Goal: Information Seeking & Learning: Learn about a topic

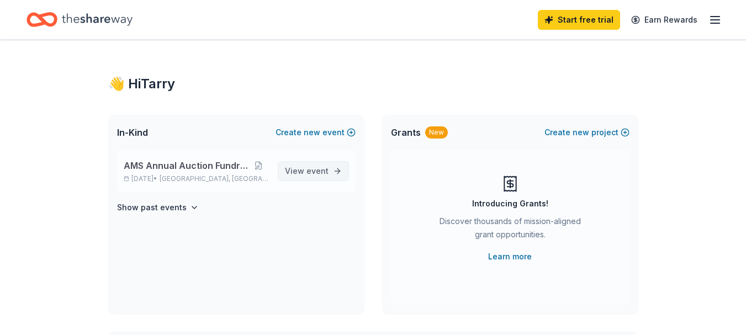
click at [298, 174] on span "View event" at bounding box center [307, 171] width 44 height 13
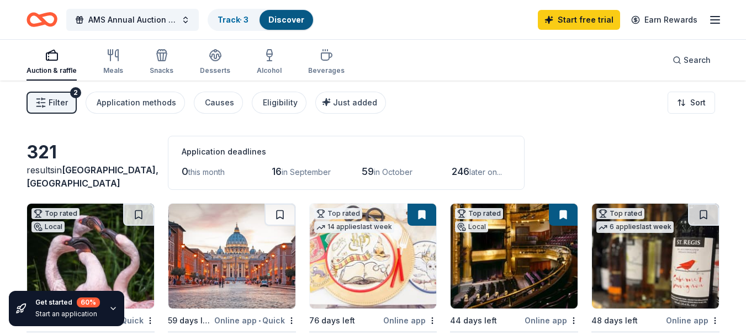
click at [59, 108] on span "Filter" at bounding box center [58, 102] width 19 height 13
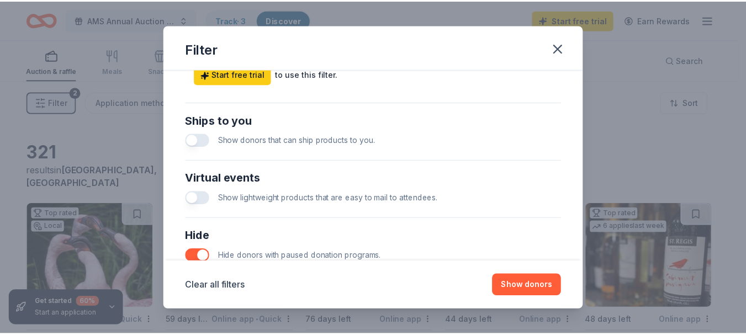
scroll to position [610, 0]
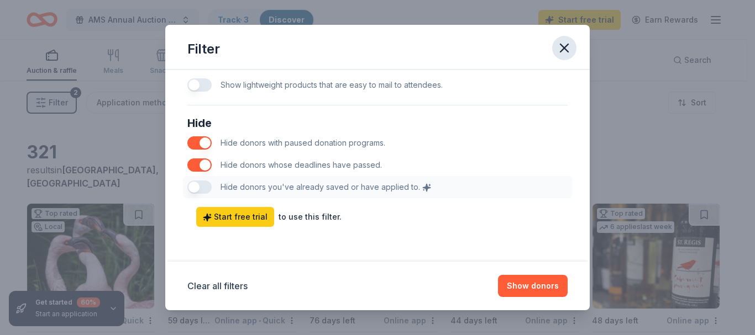
click at [562, 49] on icon "button" at bounding box center [564, 48] width 8 height 8
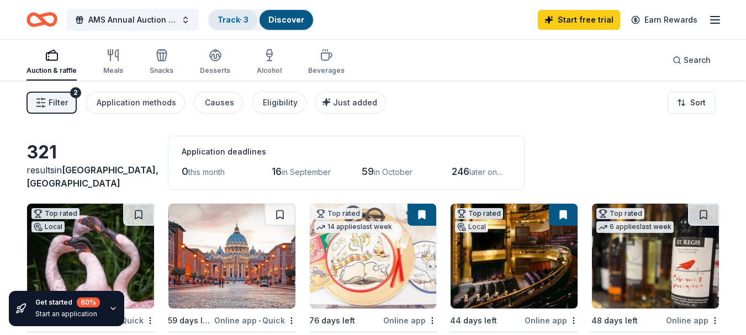
click at [245, 27] on div "Track · 3" at bounding box center [233, 20] width 49 height 20
click at [228, 25] on div "Track · 3" at bounding box center [233, 20] width 49 height 20
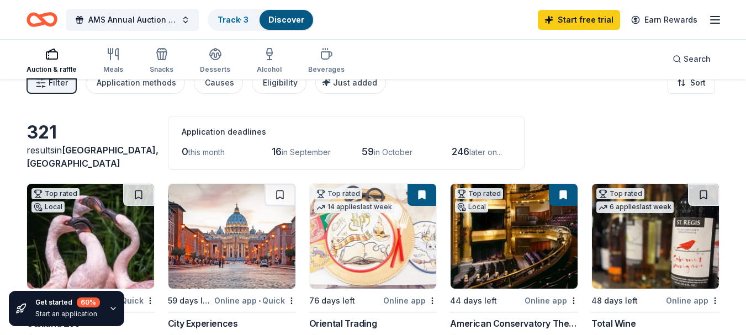
scroll to position [1, 0]
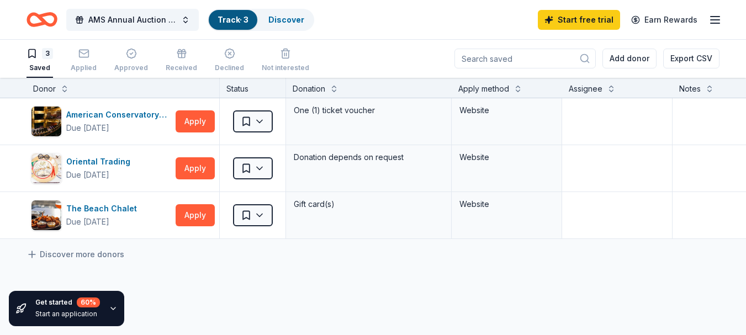
click at [96, 60] on div "3 Saved Applied Approved Received Declined Not interested" at bounding box center [168, 61] width 283 height 34
click at [78, 62] on div "Applied" at bounding box center [84, 60] width 26 height 24
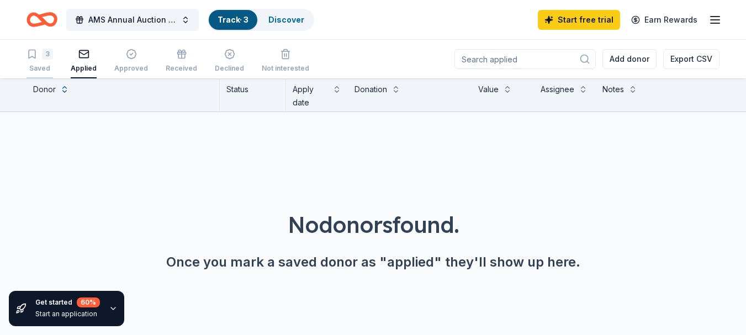
click at [41, 65] on div "Saved" at bounding box center [40, 68] width 27 height 9
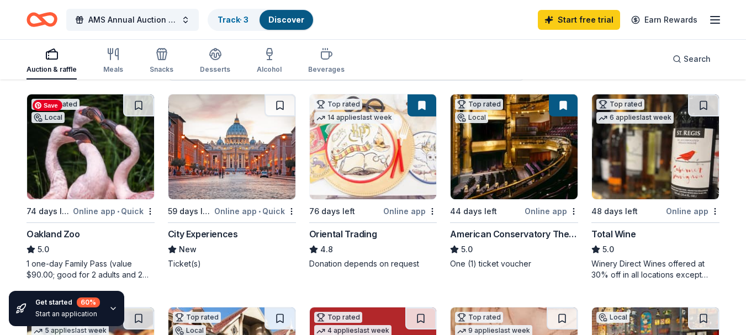
scroll to position [110, 0]
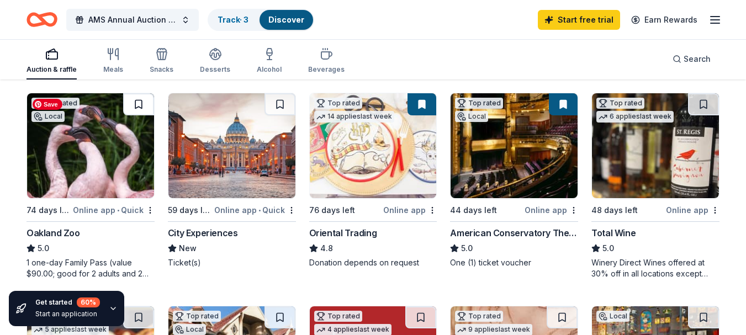
click at [138, 108] on button at bounding box center [138, 104] width 31 height 22
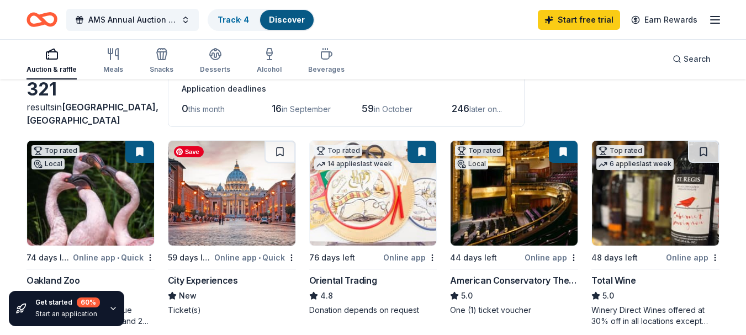
scroll to position [55, 0]
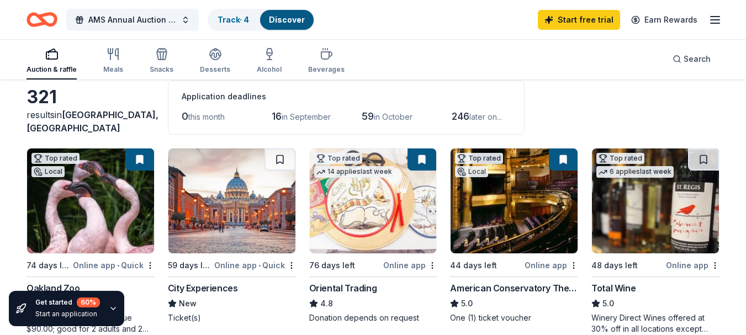
click at [423, 166] on button at bounding box center [422, 160] width 29 height 22
click at [418, 157] on button at bounding box center [422, 160] width 29 height 22
click at [423, 161] on button at bounding box center [422, 160] width 29 height 22
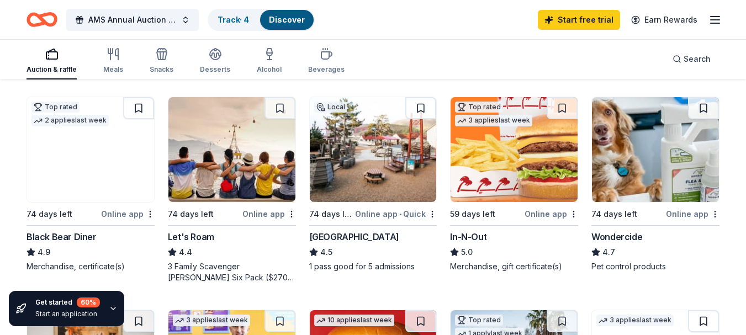
scroll to position [552, 0]
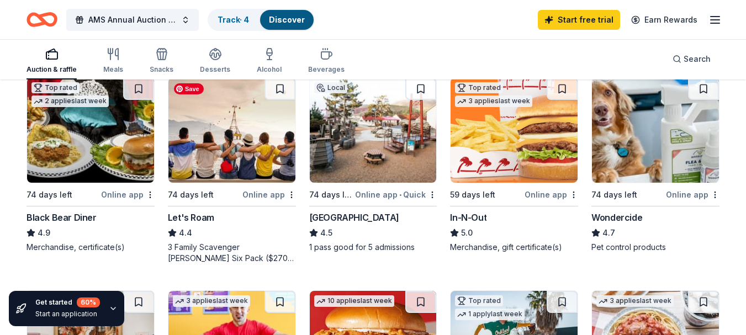
click at [234, 145] on img at bounding box center [231, 130] width 127 height 105
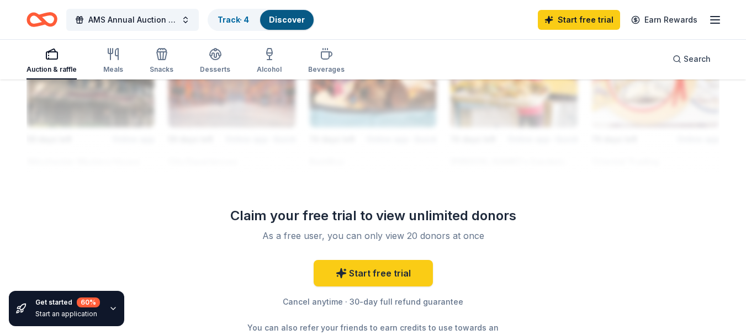
scroll to position [1053, 0]
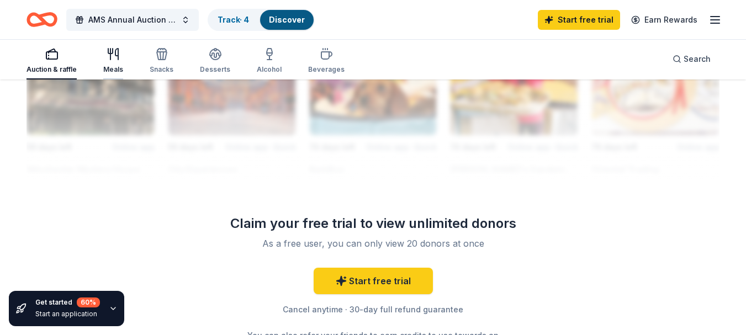
click at [108, 61] on div "Meals" at bounding box center [113, 61] width 20 height 27
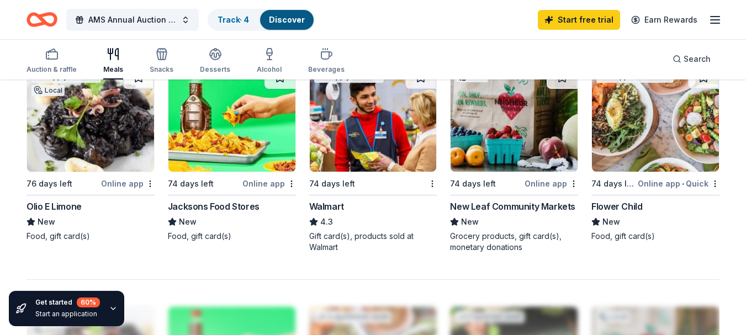
scroll to position [773, 0]
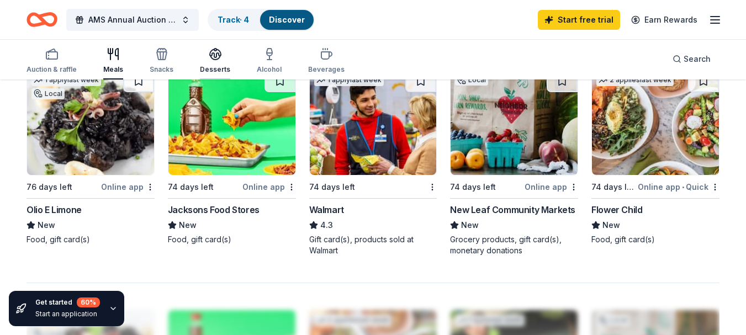
click at [211, 62] on div "Desserts" at bounding box center [215, 61] width 30 height 27
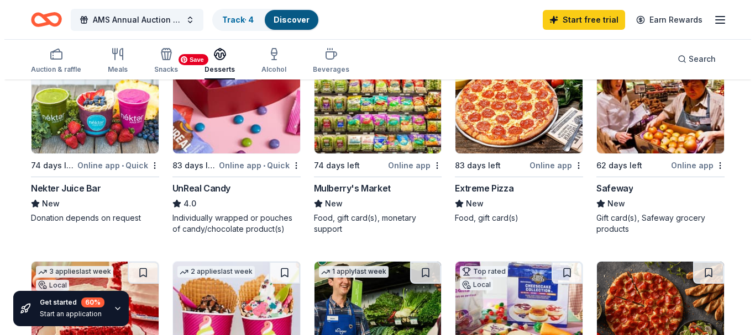
scroll to position [663, 0]
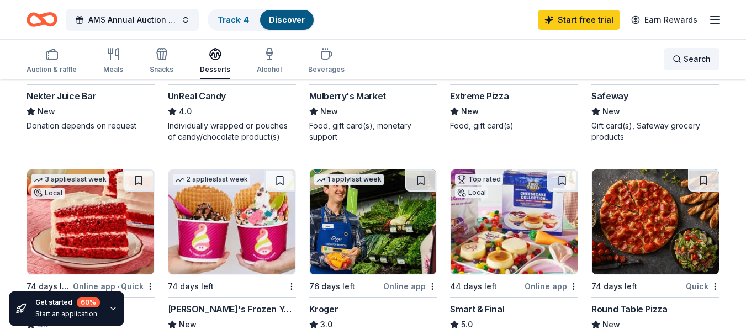
click at [702, 59] on span "Search" at bounding box center [697, 58] width 27 height 13
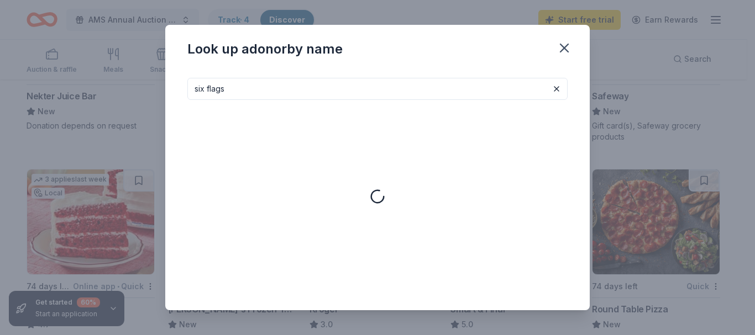
type input "six flags"
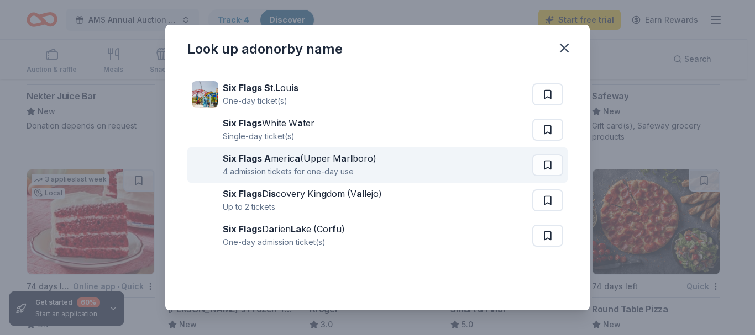
scroll to position [0, 0]
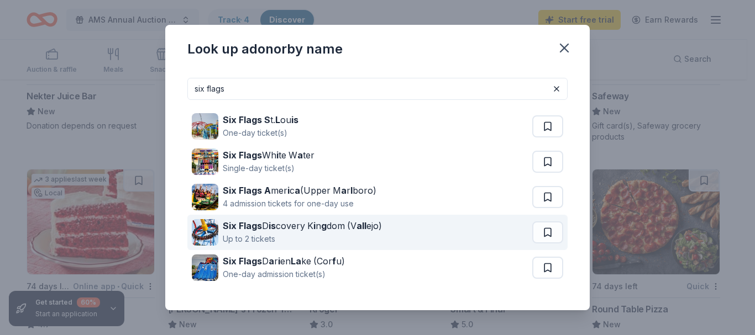
click at [450, 231] on div "Six Flags D is covery K i n g dom (V all ejo) Up to 2 tickets" at bounding box center [362, 232] width 340 height 35
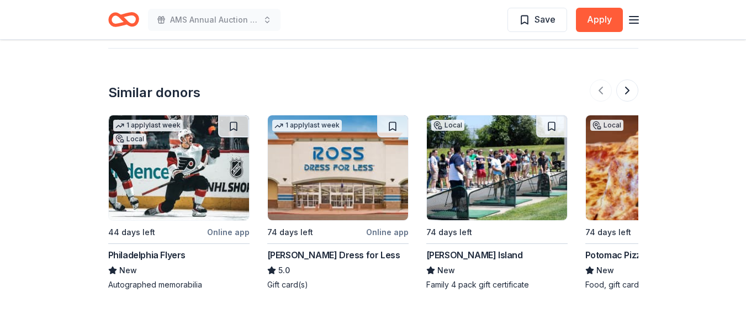
scroll to position [1381, 0]
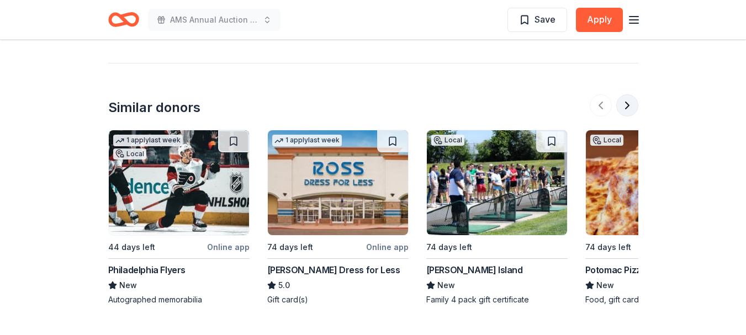
click at [624, 94] on button at bounding box center [628, 105] width 22 height 22
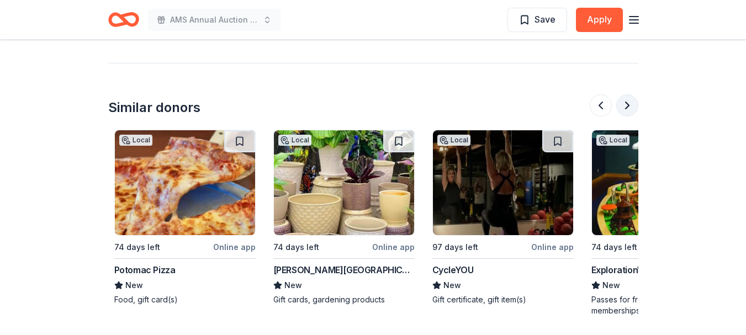
scroll to position [0, 477]
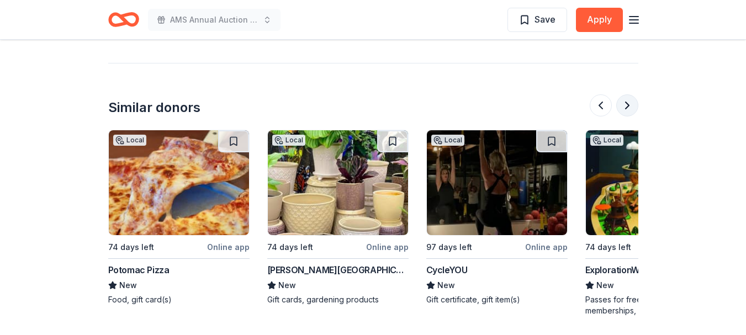
click at [624, 94] on button at bounding box center [628, 105] width 22 height 22
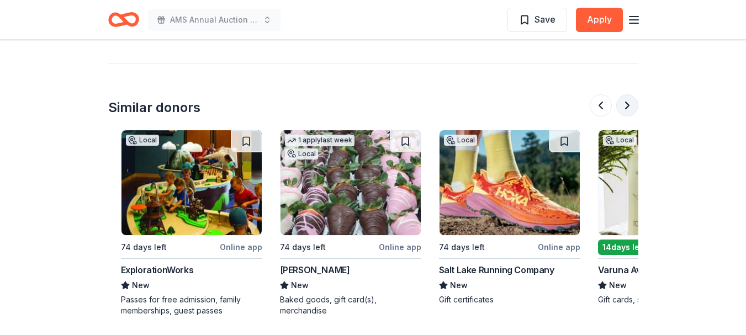
scroll to position [0, 955]
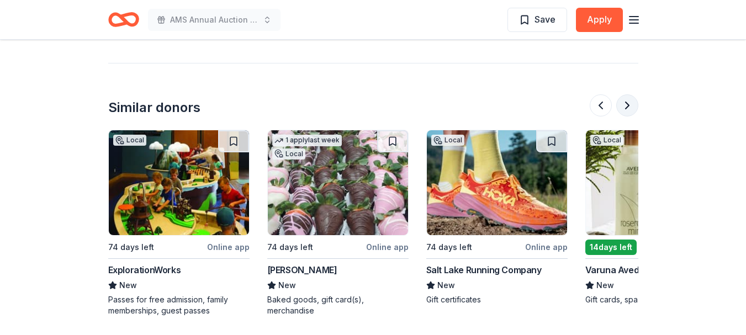
click at [624, 94] on button at bounding box center [628, 105] width 22 height 22
